Goal: Task Accomplishment & Management: Manage account settings

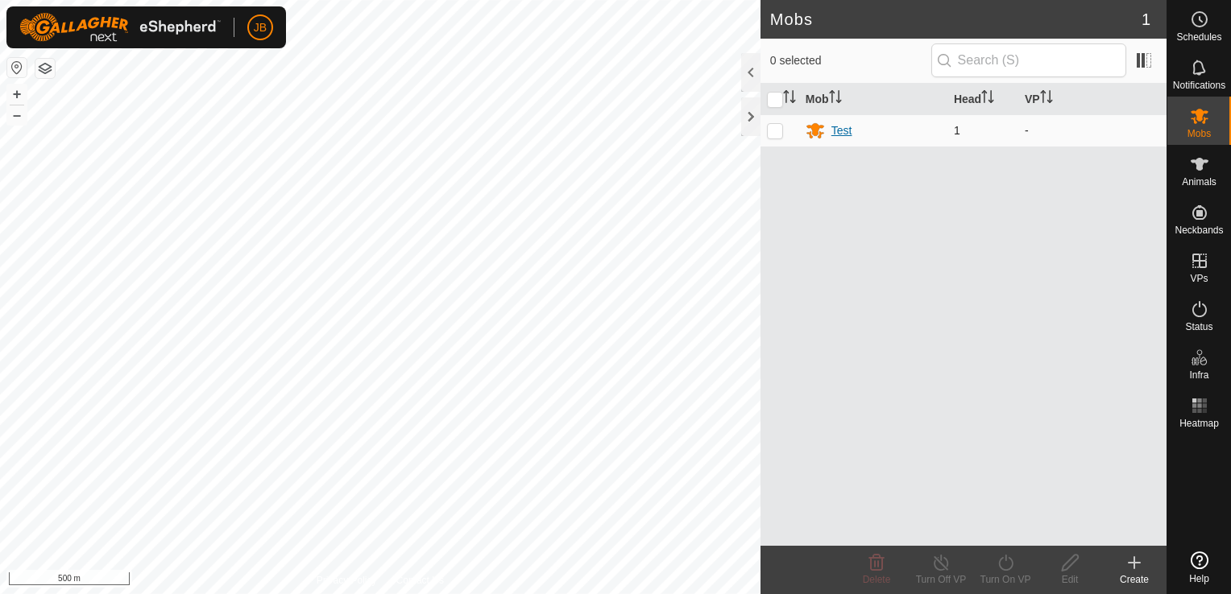
click at [824, 126] on icon at bounding box center [814, 130] width 19 height 19
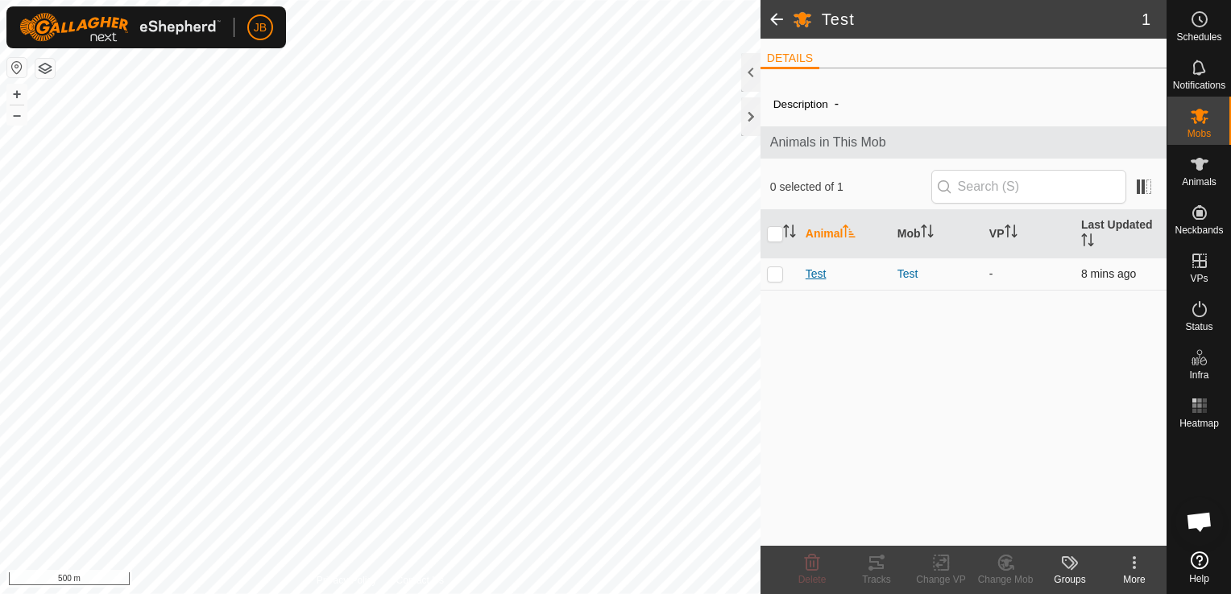
click at [809, 277] on span "Test" at bounding box center [815, 274] width 21 height 17
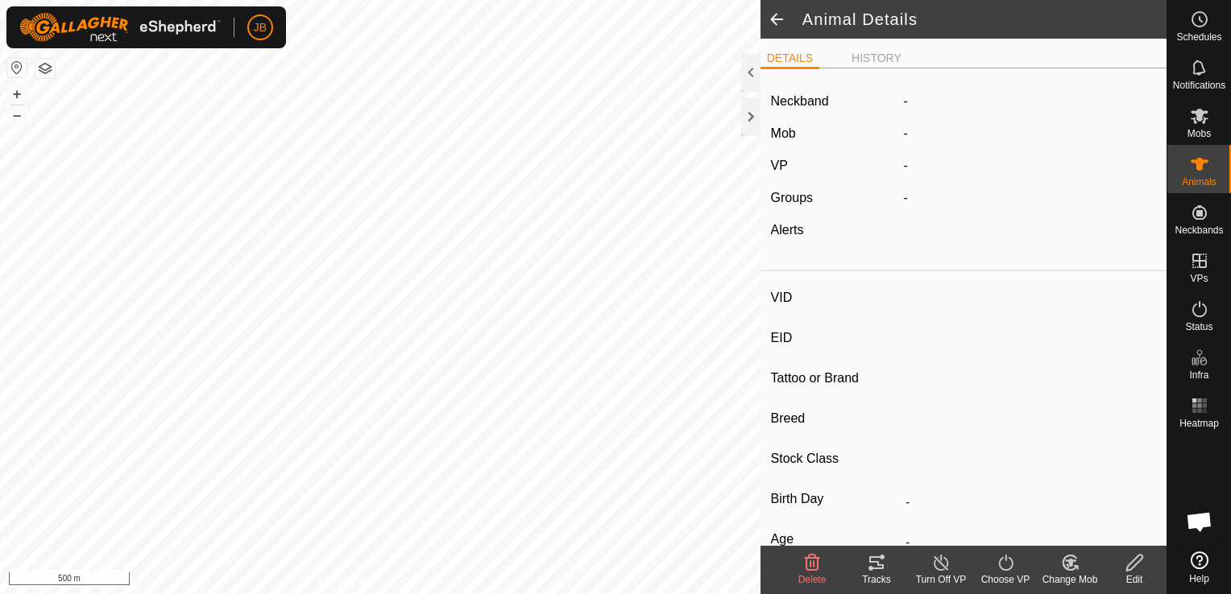
type input "Test"
type input "-"
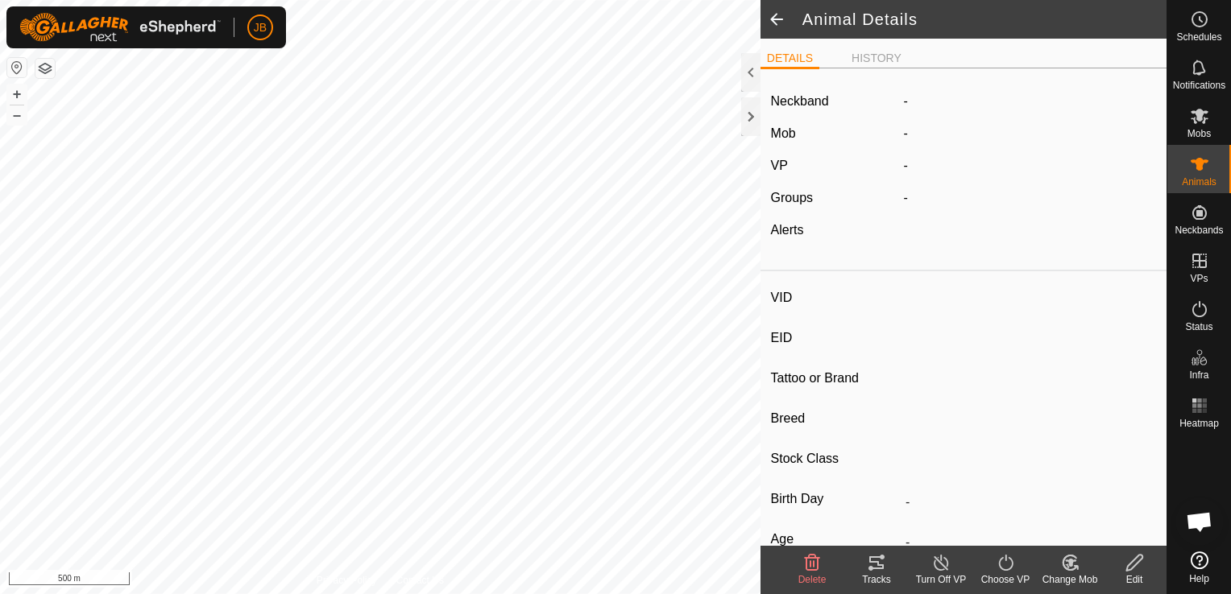
type input "0 kg"
type input "-"
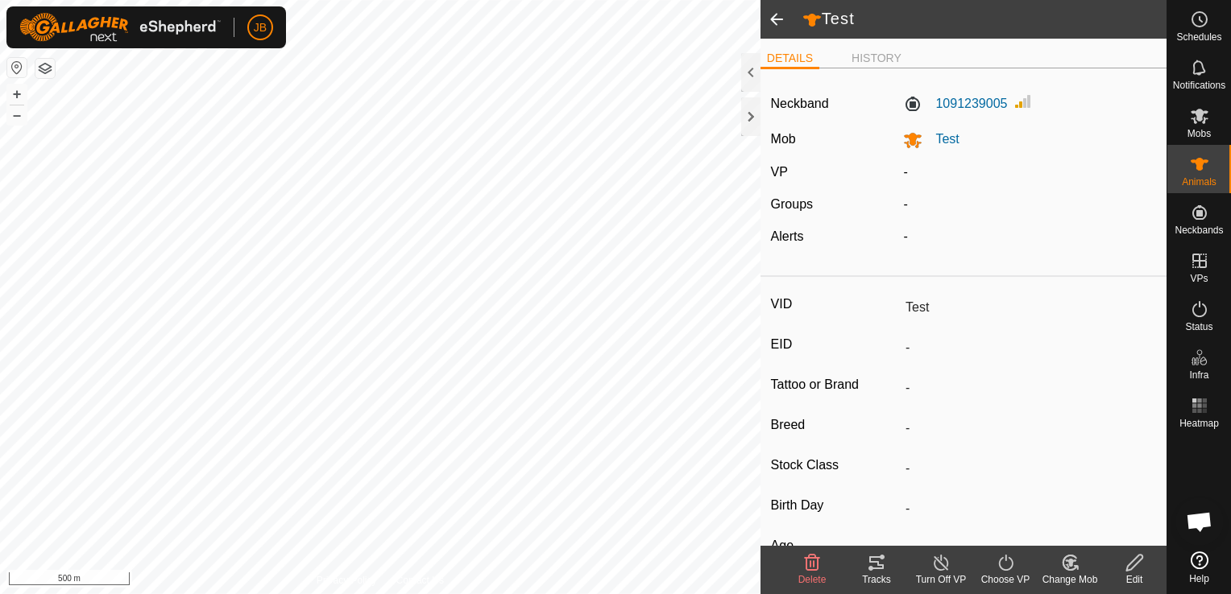
click at [874, 569] on icon at bounding box center [876, 563] width 14 height 13
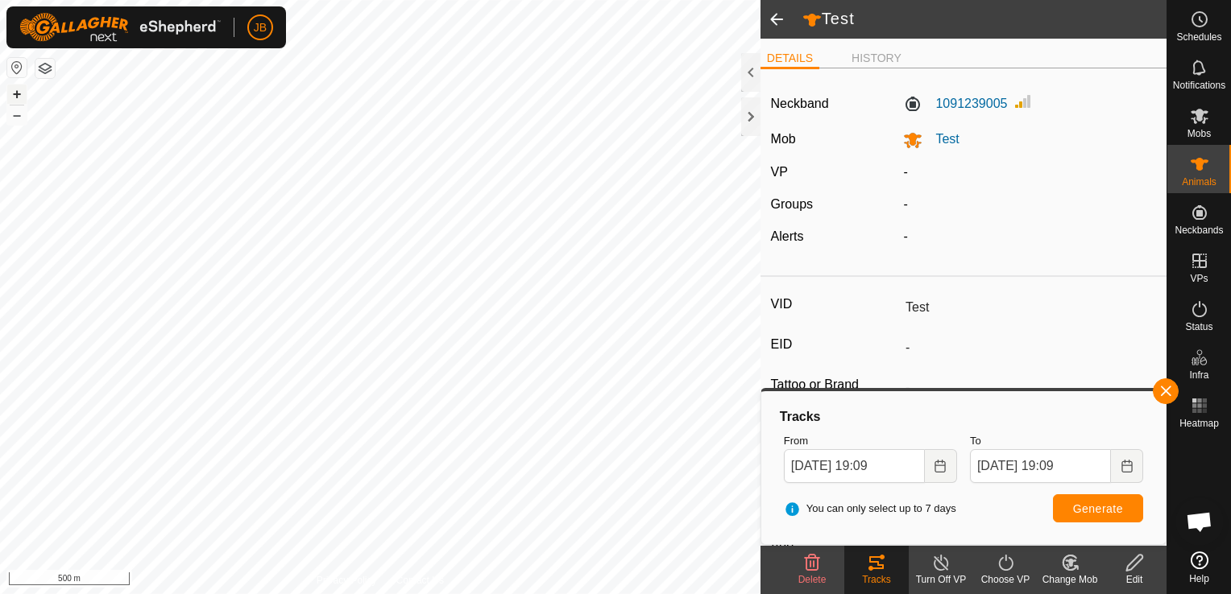
click at [21, 89] on button "+" at bounding box center [16, 94] width 19 height 19
click at [14, 94] on button "+" at bounding box center [16, 94] width 19 height 19
click at [20, 92] on button "+" at bounding box center [16, 94] width 19 height 19
click at [14, 92] on button "+" at bounding box center [16, 94] width 19 height 19
click at [19, 91] on button "+" at bounding box center [16, 94] width 19 height 19
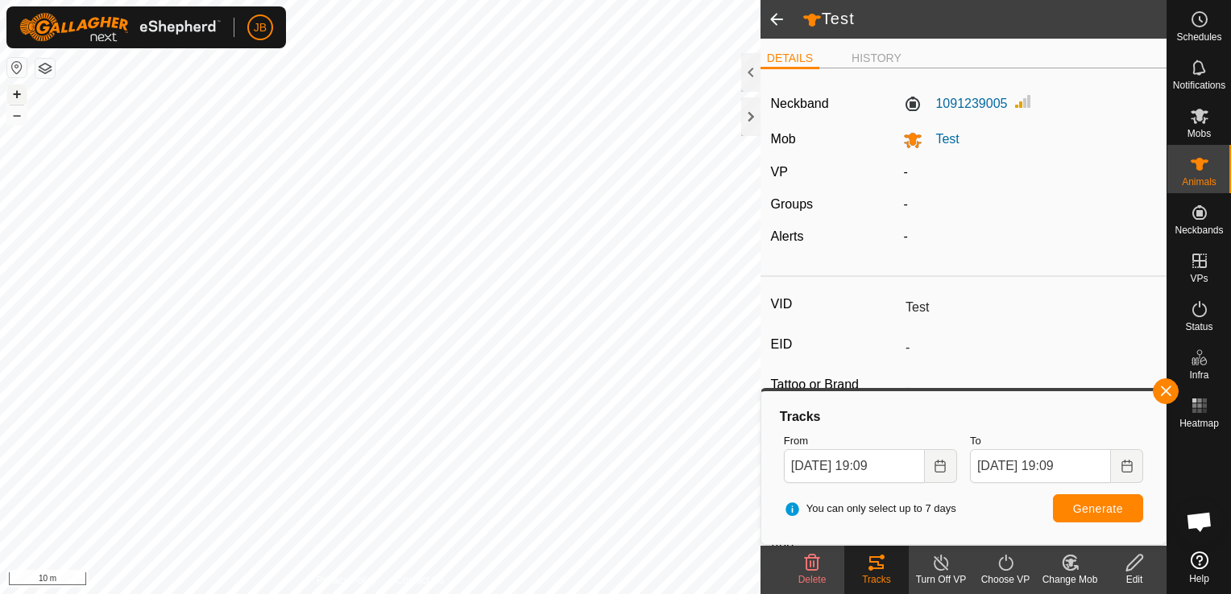
click at [22, 93] on button "+" at bounding box center [16, 94] width 19 height 19
click at [776, 26] on span at bounding box center [776, 19] width 32 height 39
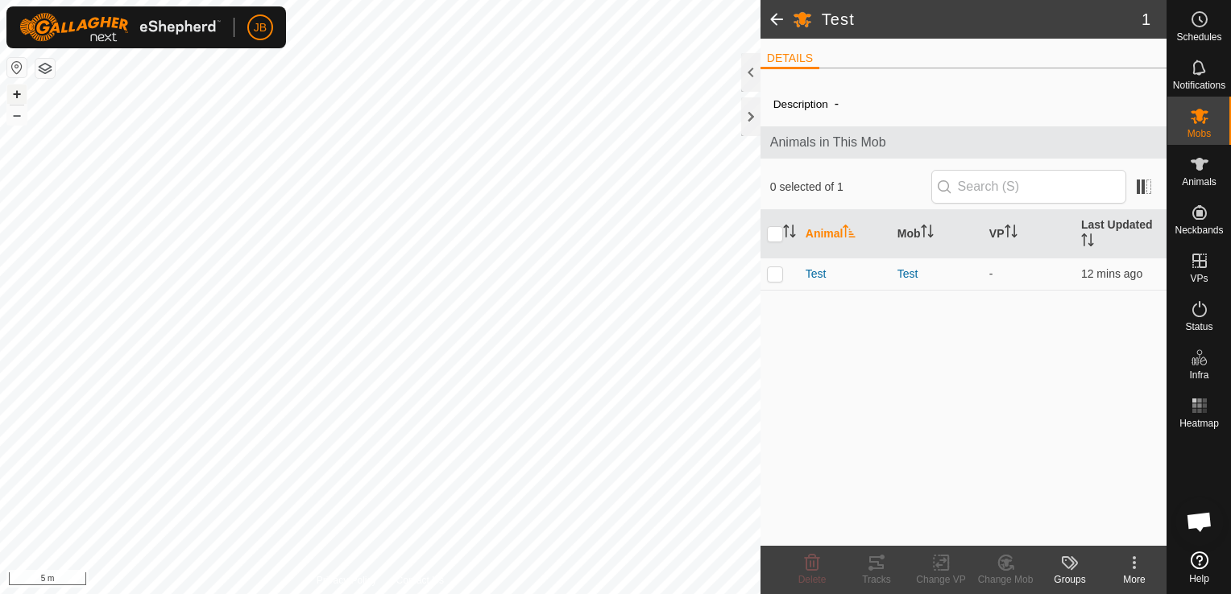
click at [16, 93] on button "+" at bounding box center [16, 94] width 19 height 19
click at [13, 118] on button "–" at bounding box center [16, 115] width 19 height 19
click at [14, 121] on button "–" at bounding box center [16, 115] width 19 height 19
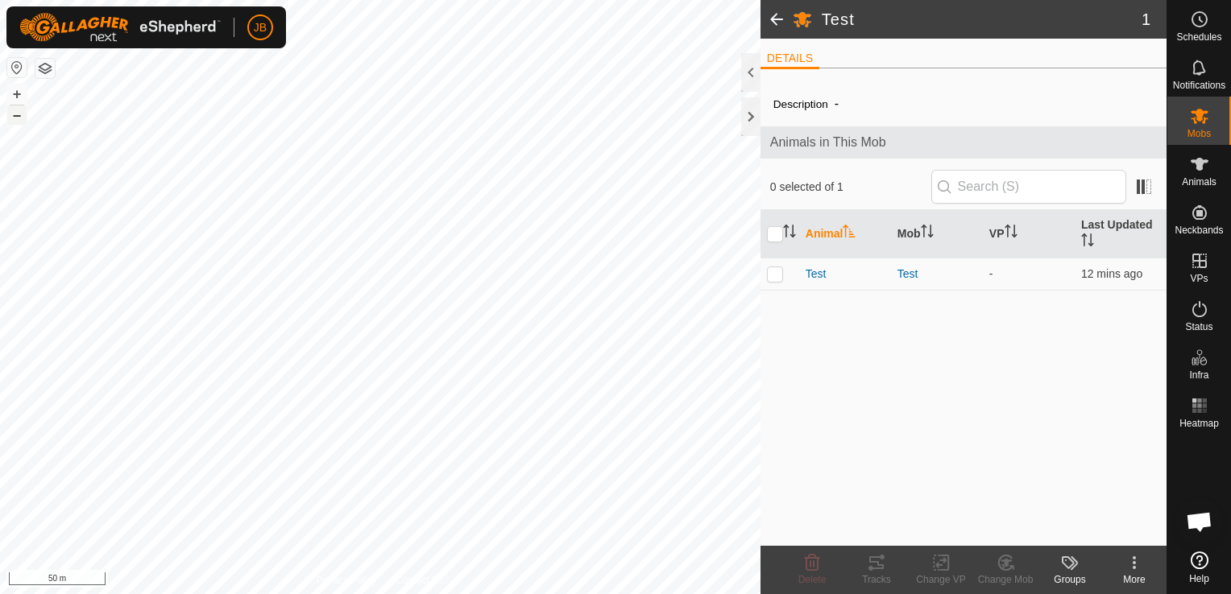
click at [14, 121] on button "–" at bounding box center [16, 115] width 19 height 19
click at [19, 121] on button "–" at bounding box center [16, 115] width 19 height 19
click at [16, 122] on button "–" at bounding box center [16, 115] width 19 height 19
click at [776, 19] on span at bounding box center [776, 19] width 32 height 39
